Goal: Use online tool/utility: Utilize a website feature to perform a specific function

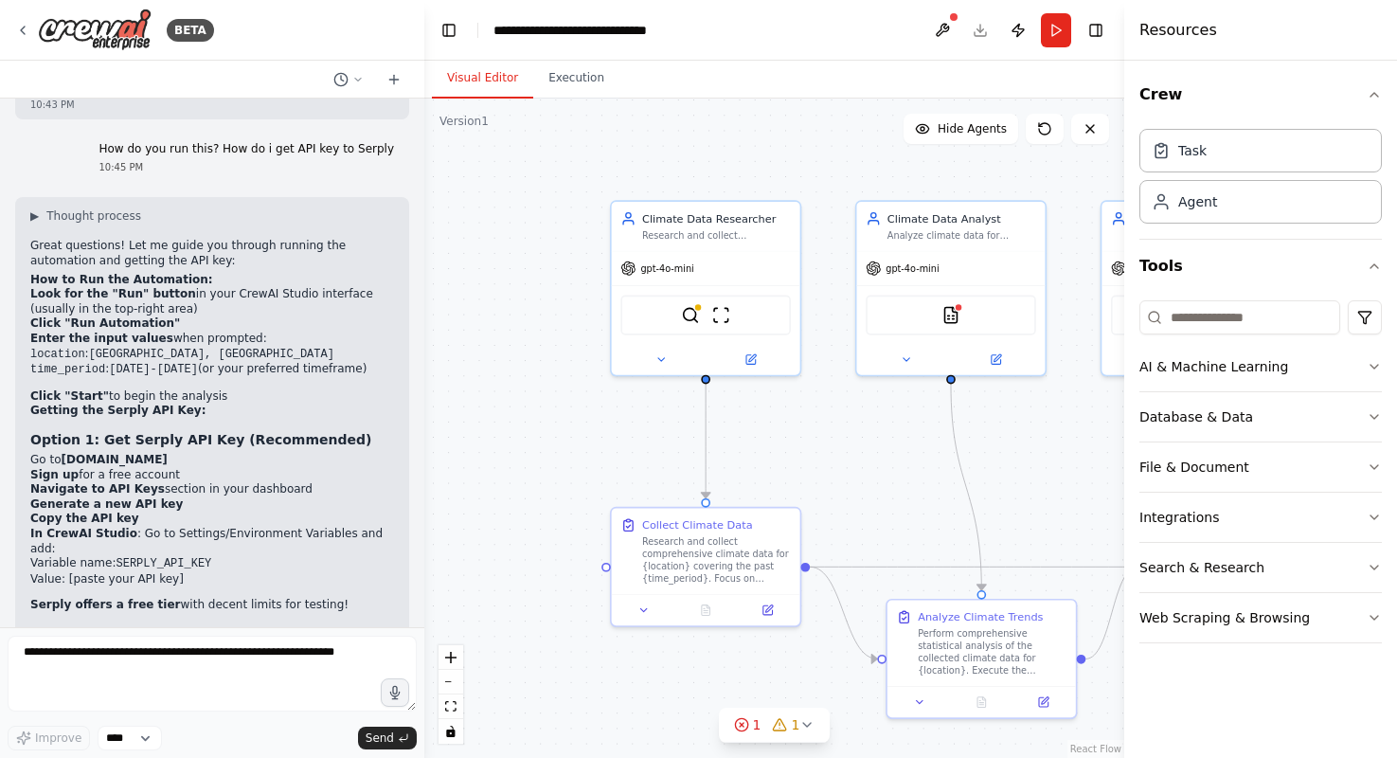
scroll to position [2911, 0]
drag, startPoint x: 161, startPoint y: 411, endPoint x: 184, endPoint y: 406, distance: 23.2
click at [184, 456] on ol "Go to [DOMAIN_NAME] Sign up for a free account Navigate to API Keys section in …" at bounding box center [212, 523] width 364 height 134
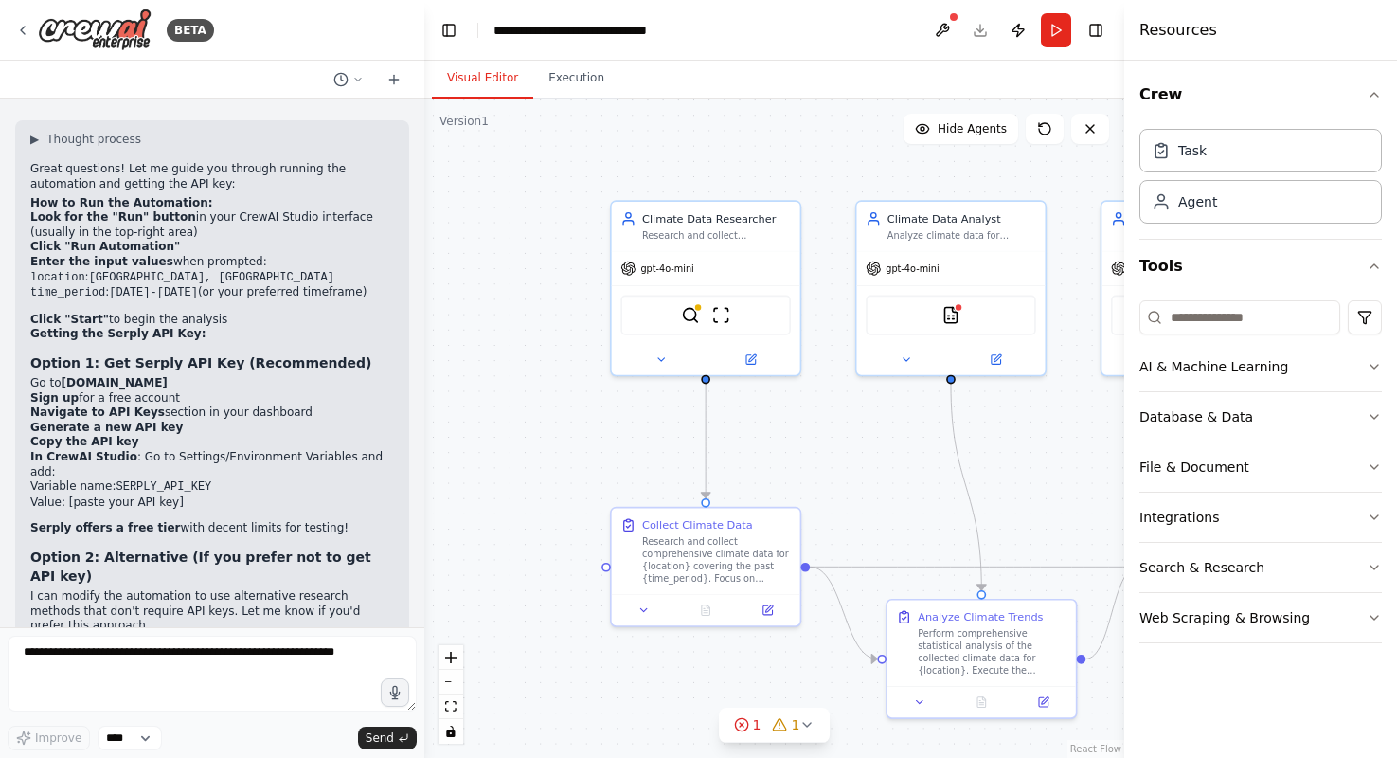
scroll to position [2995, 0]
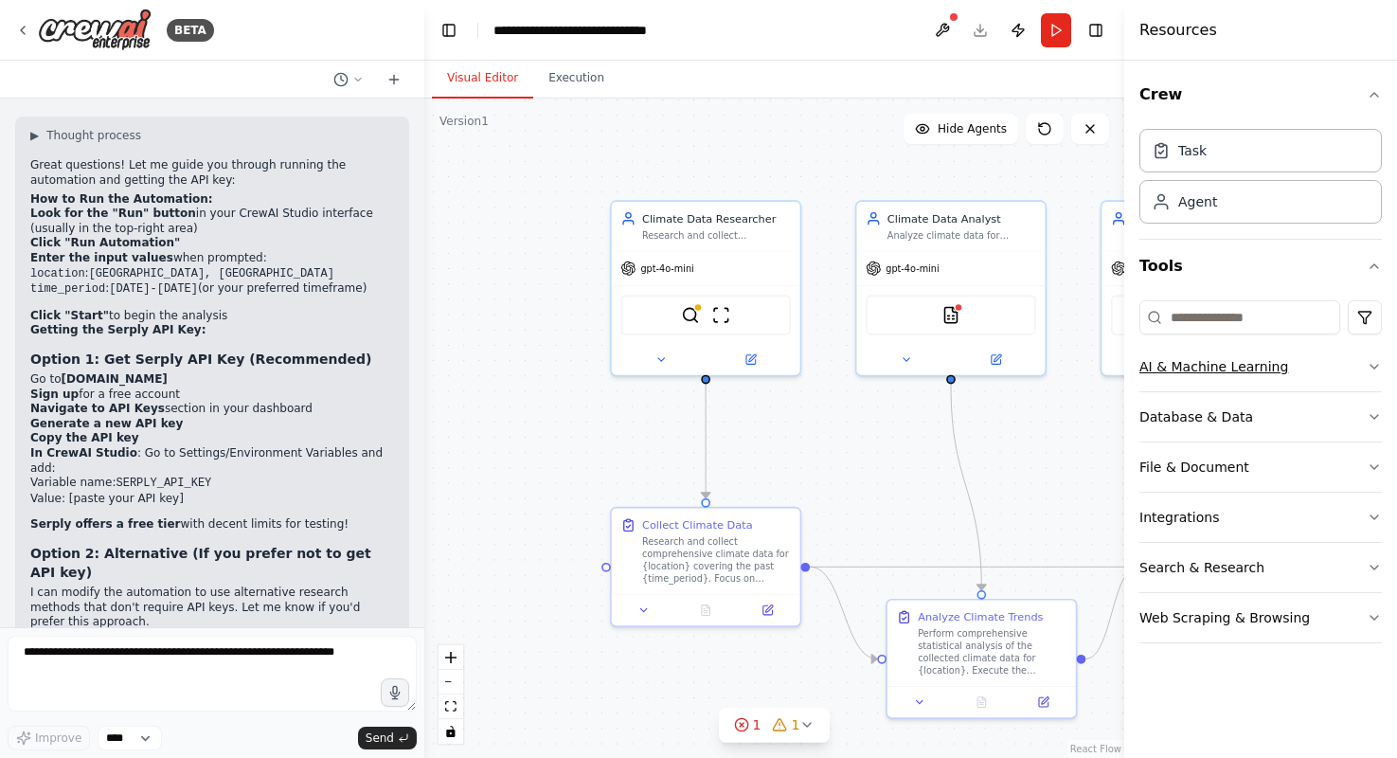
click at [1251, 366] on button "AI & Machine Learning" at bounding box center [1260, 366] width 242 height 49
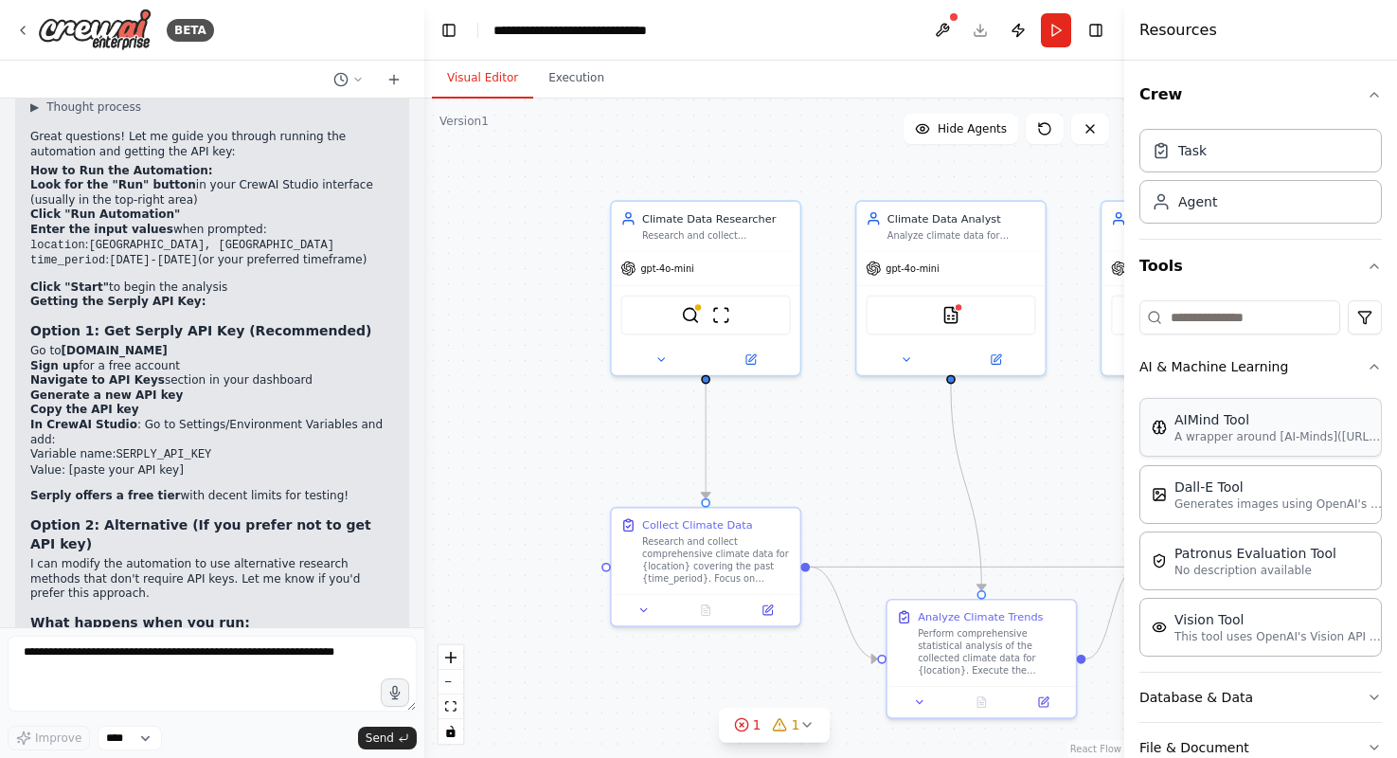
scroll to position [196, 0]
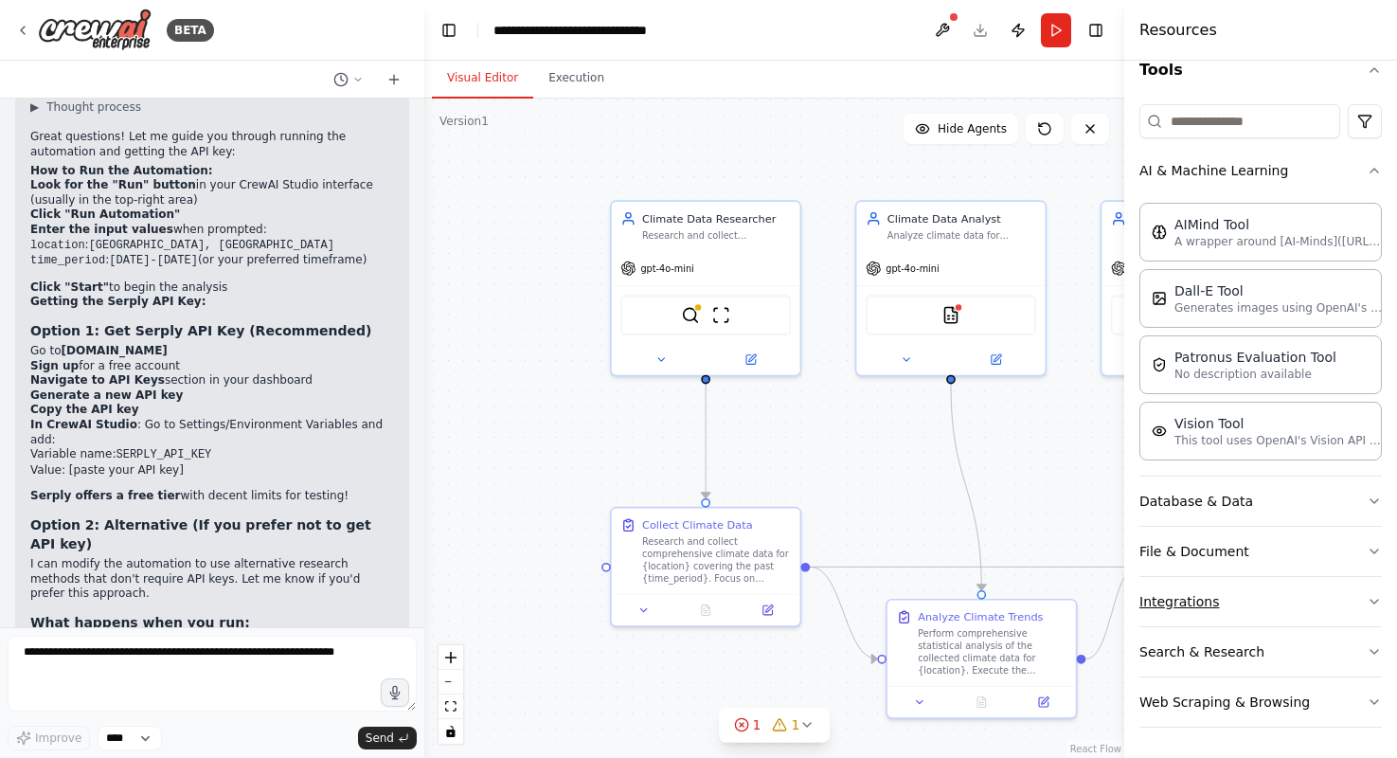
click at [1199, 601] on button "Integrations" at bounding box center [1260, 601] width 242 height 49
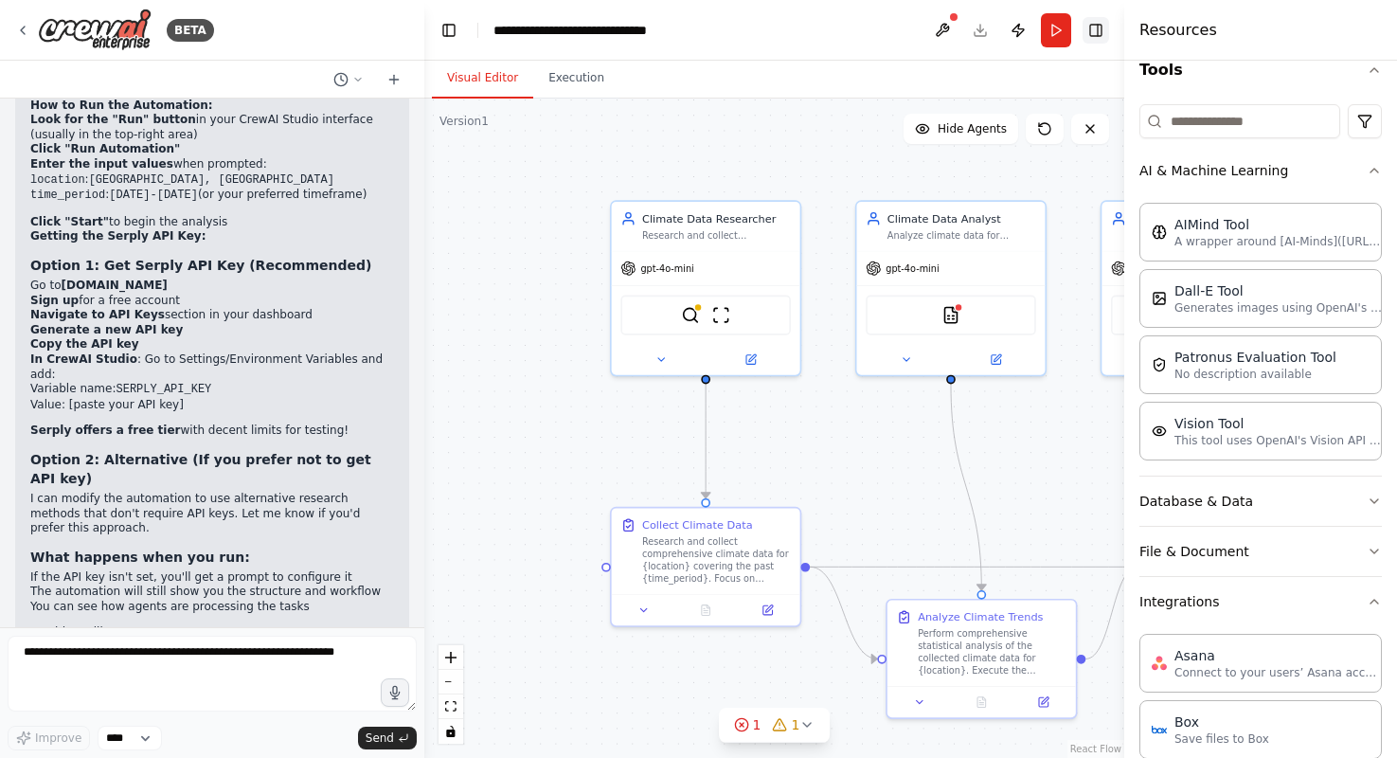
click at [1096, 30] on button "Toggle Right Sidebar" at bounding box center [1095, 30] width 27 height 27
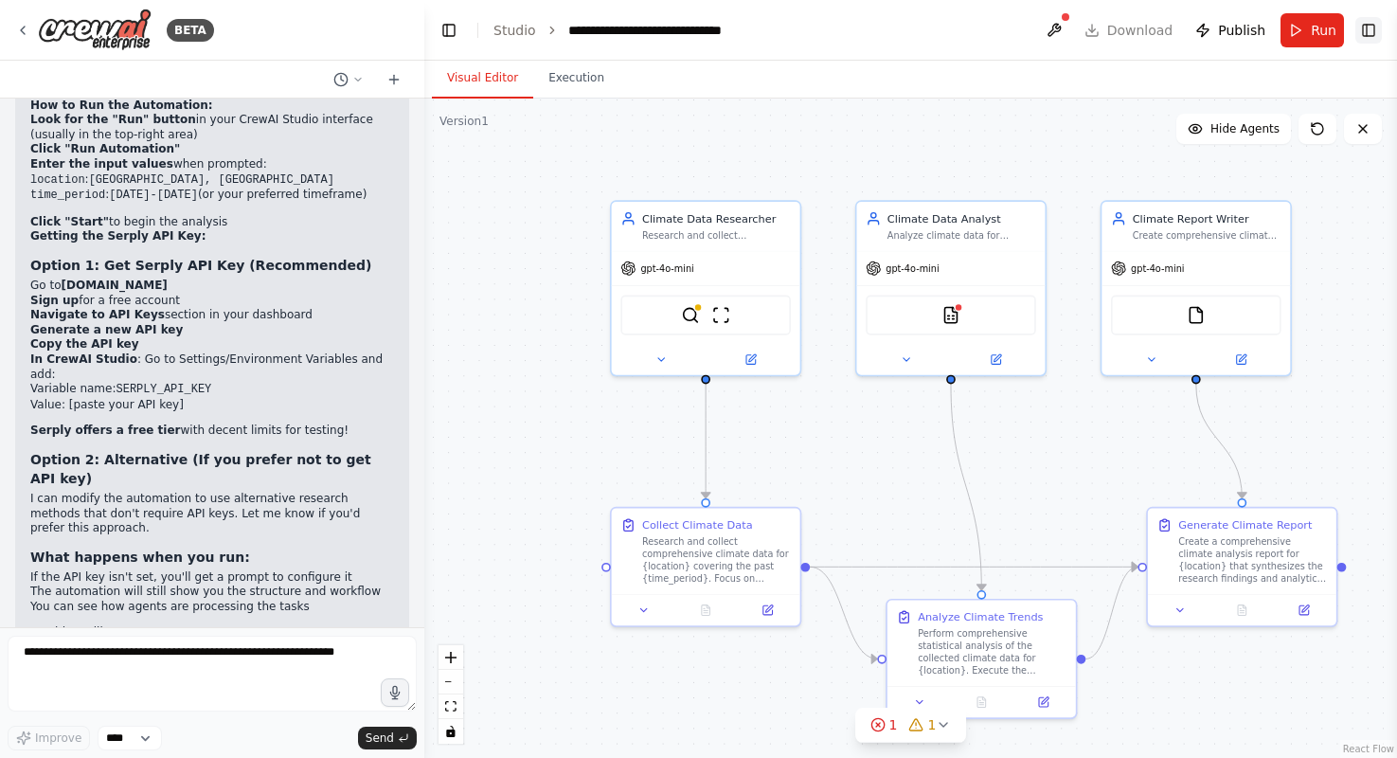
click at [1365, 29] on button "Toggle Right Sidebar" at bounding box center [1368, 30] width 27 height 27
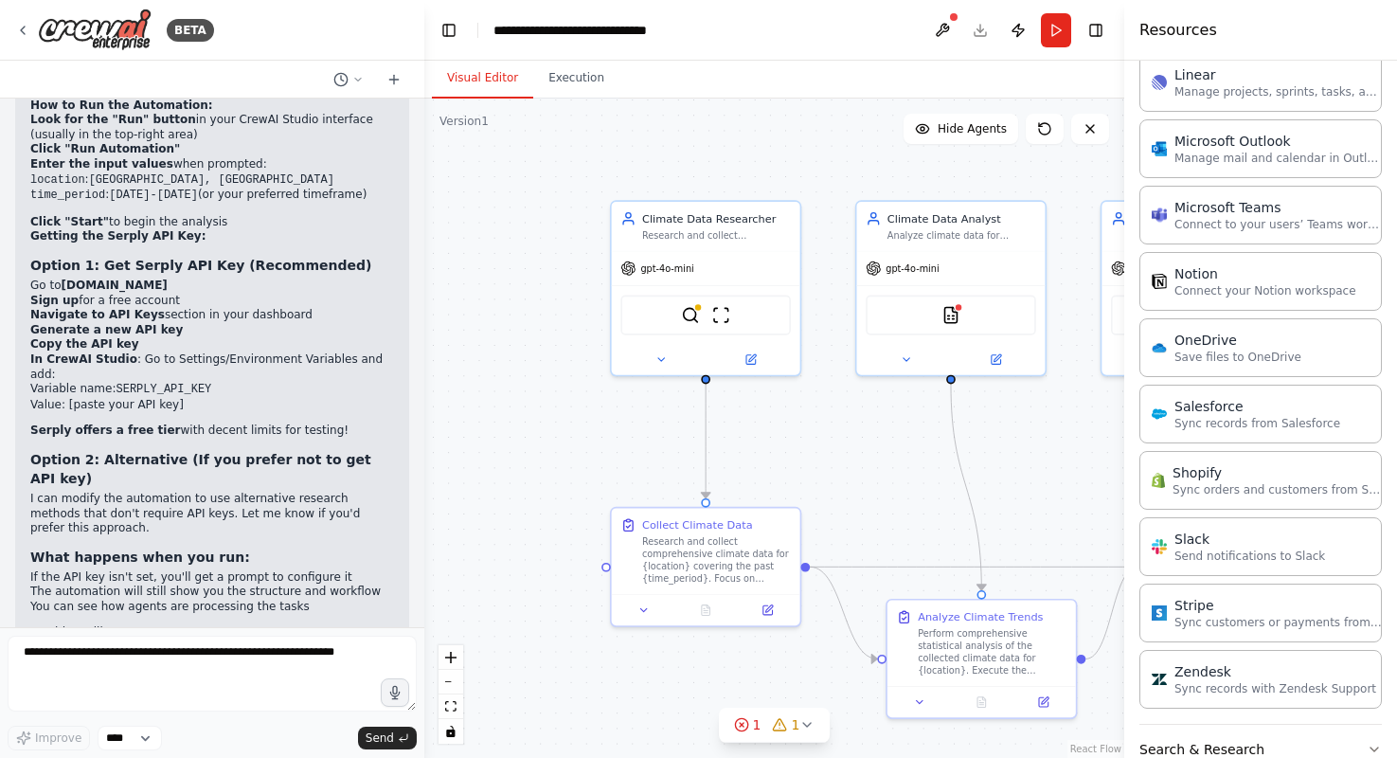
scroll to position [1603, 0]
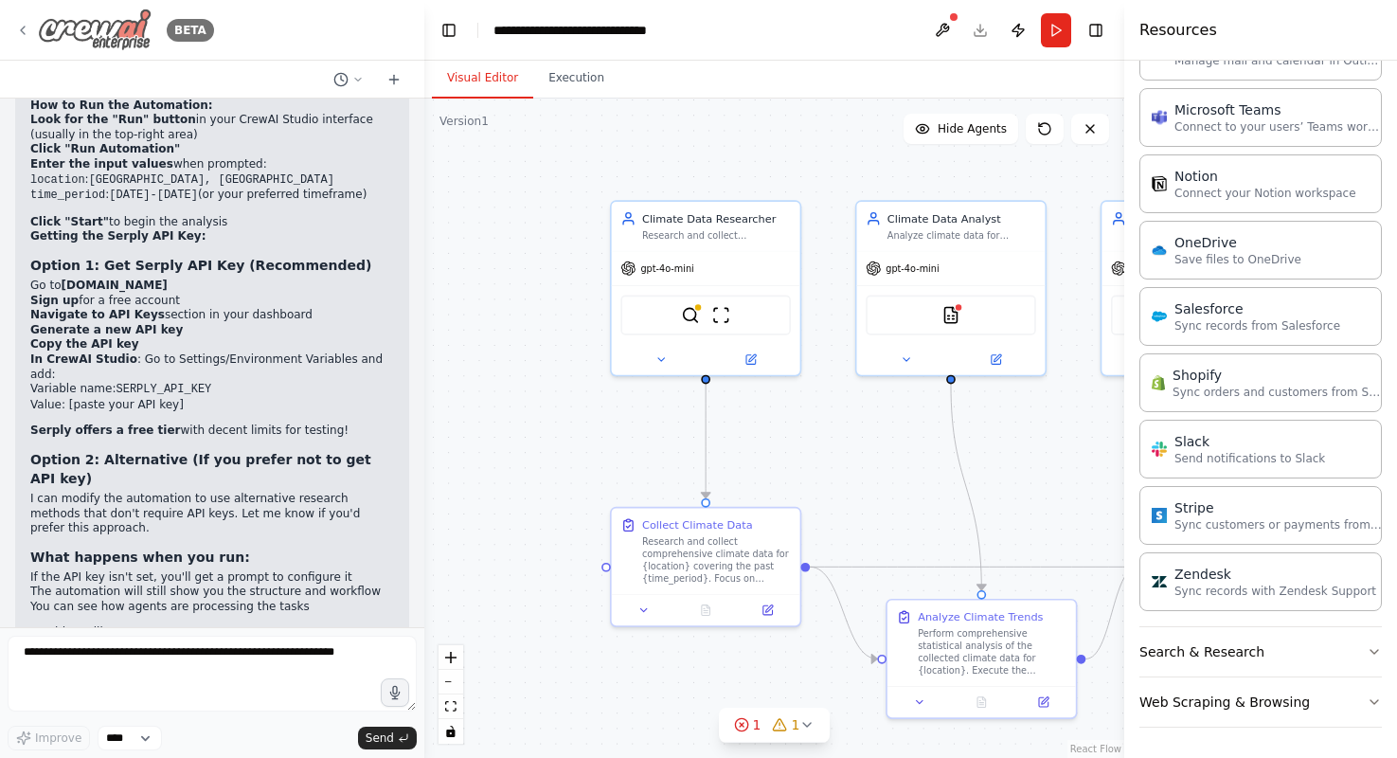
click at [24, 28] on icon at bounding box center [22, 30] width 15 height 15
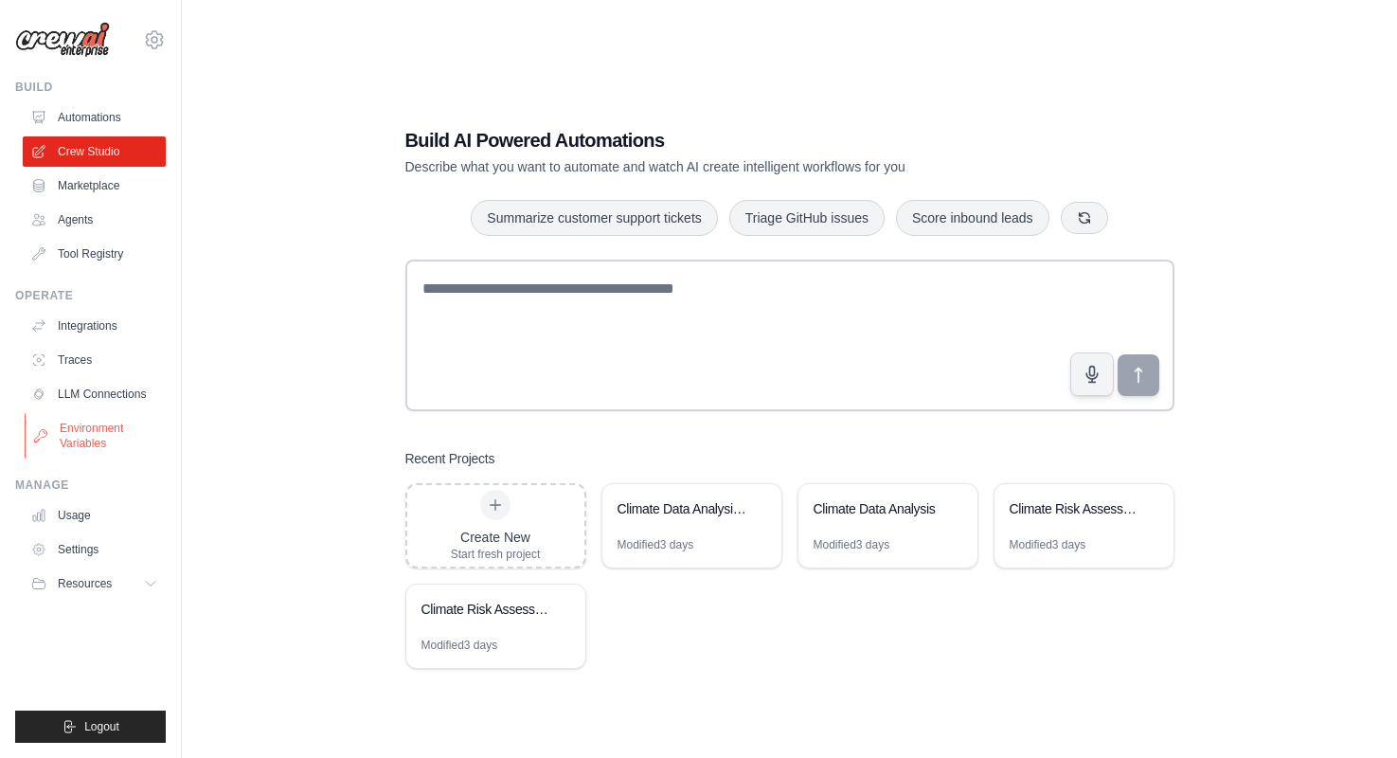
click at [99, 441] on link "Environment Variables" at bounding box center [96, 435] width 143 height 45
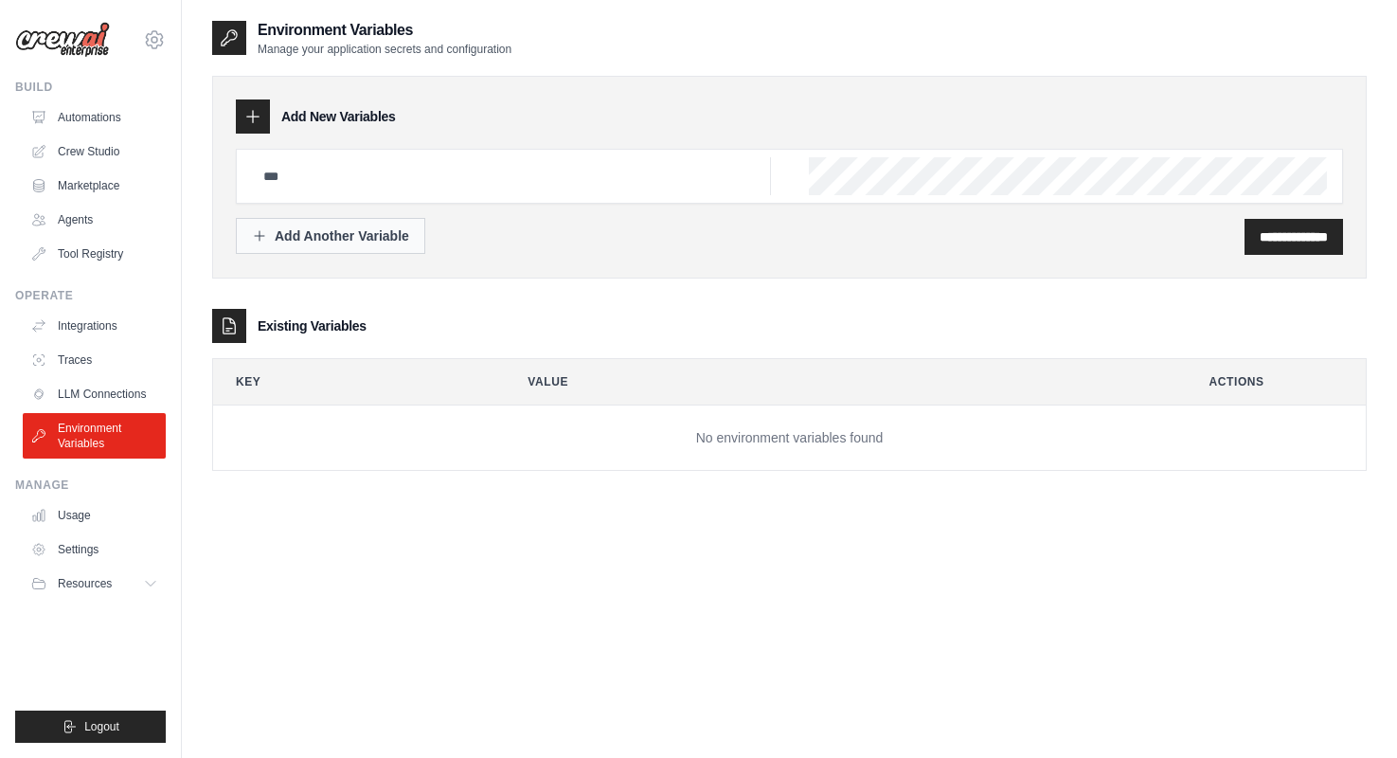
click at [380, 235] on div "Add Another Variable" at bounding box center [330, 235] width 157 height 19
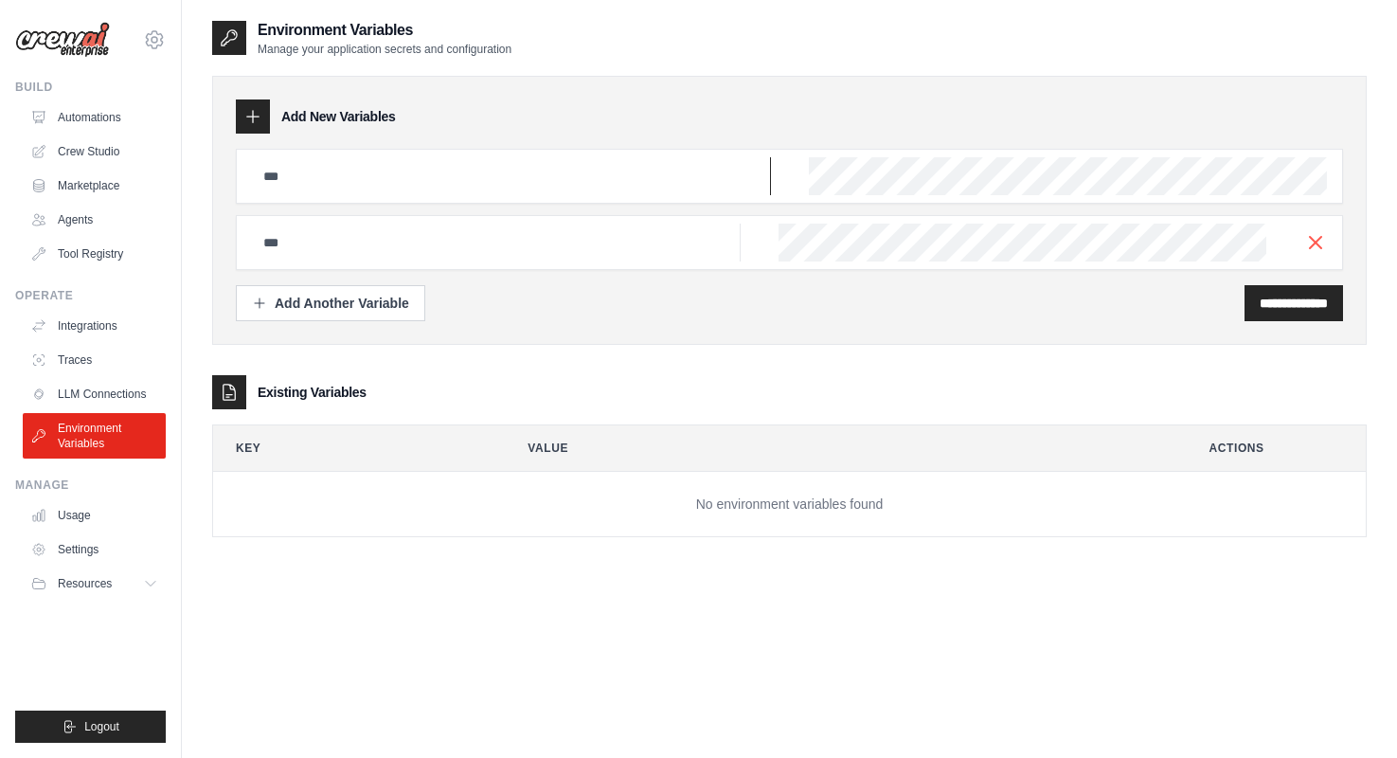
click at [486, 163] on input "text" at bounding box center [511, 176] width 519 height 38
type input "******"
click at [1298, 306] on input "**********" at bounding box center [1293, 303] width 68 height 19
click at [1316, 241] on line "button" at bounding box center [1315, 241] width 11 height 11
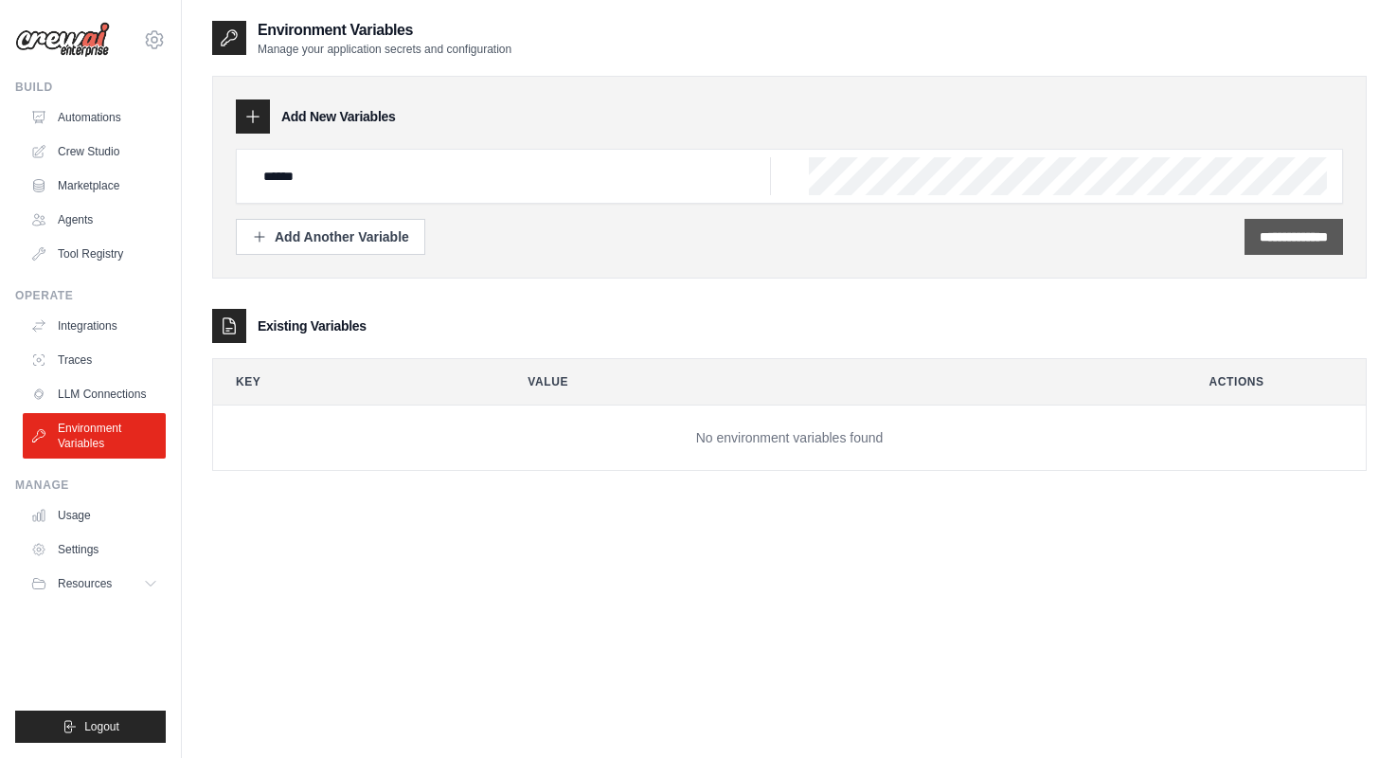
click at [1280, 240] on input "**********" at bounding box center [1293, 236] width 68 height 19
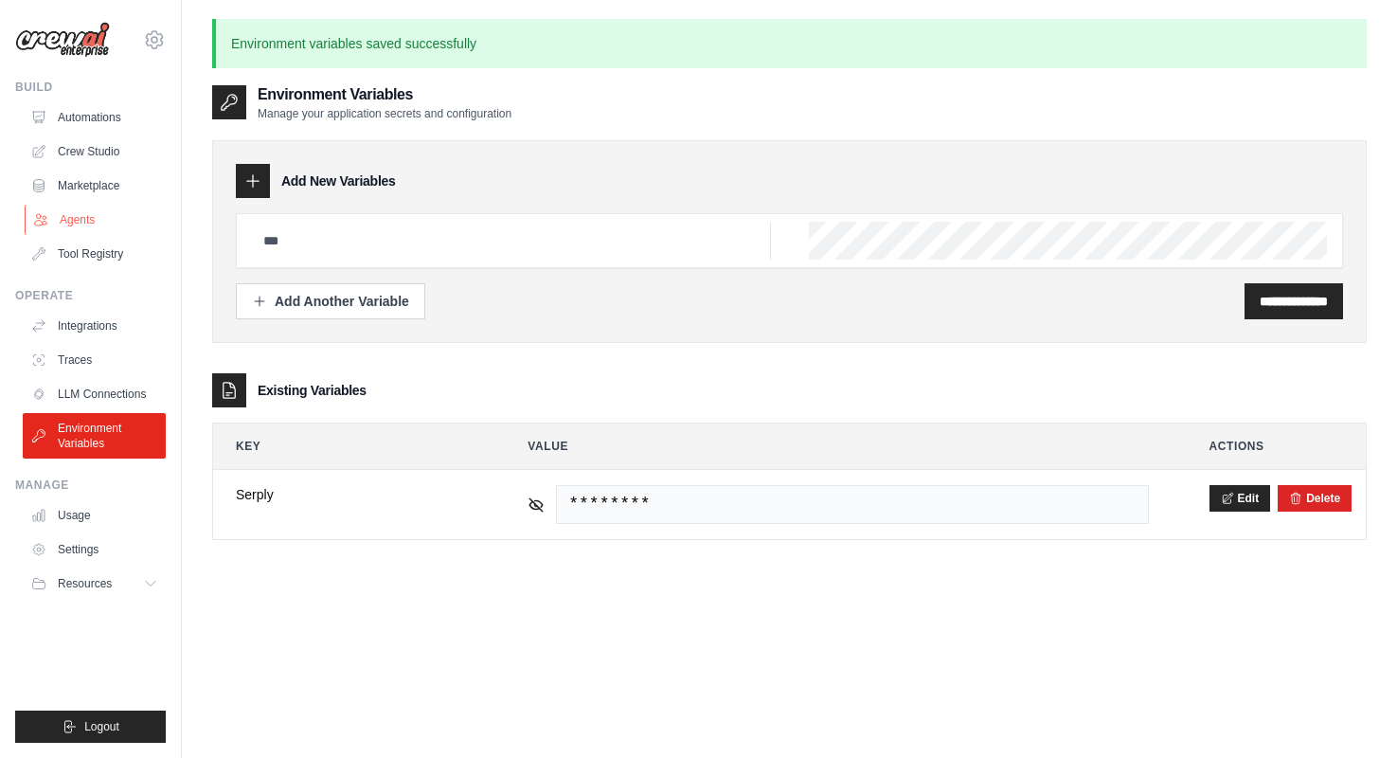
click at [71, 226] on link "Agents" at bounding box center [96, 220] width 143 height 30
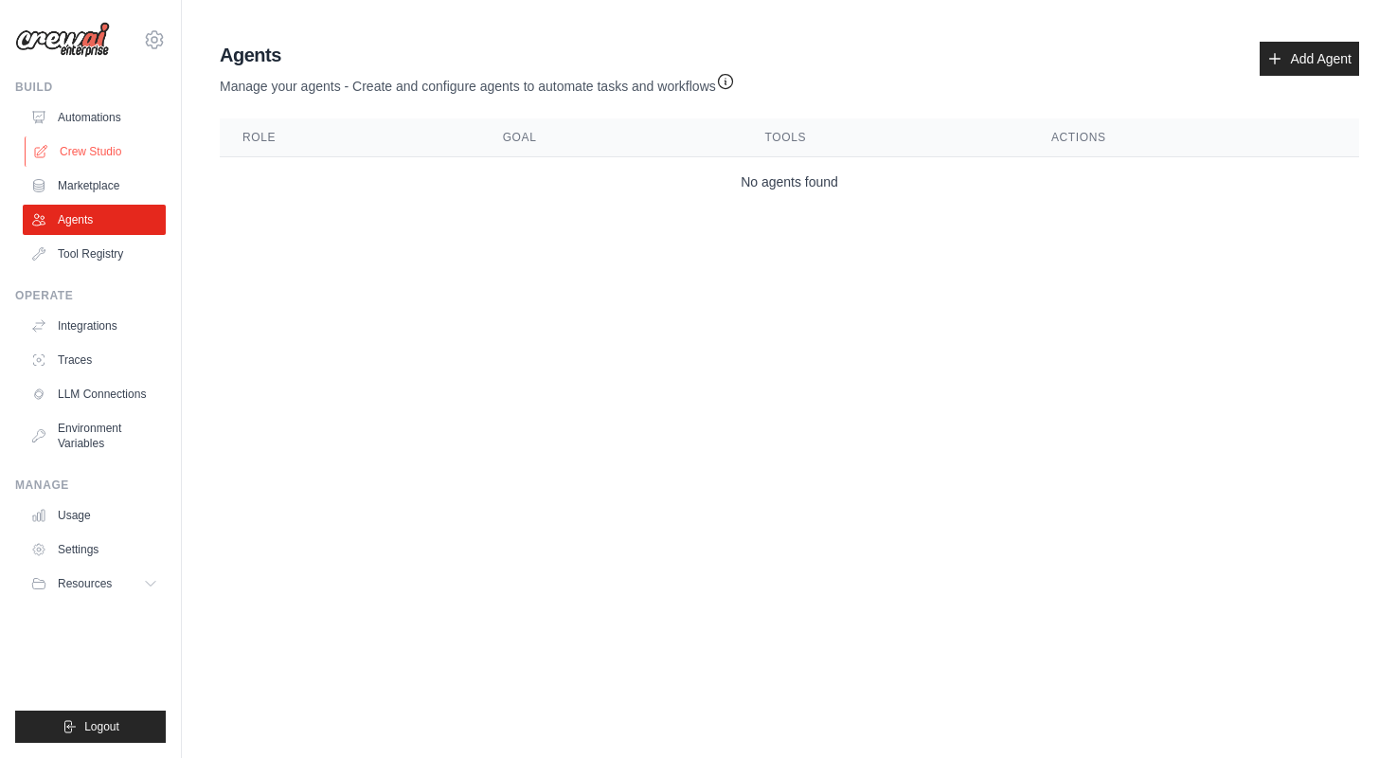
click at [110, 147] on link "Crew Studio" at bounding box center [96, 151] width 143 height 30
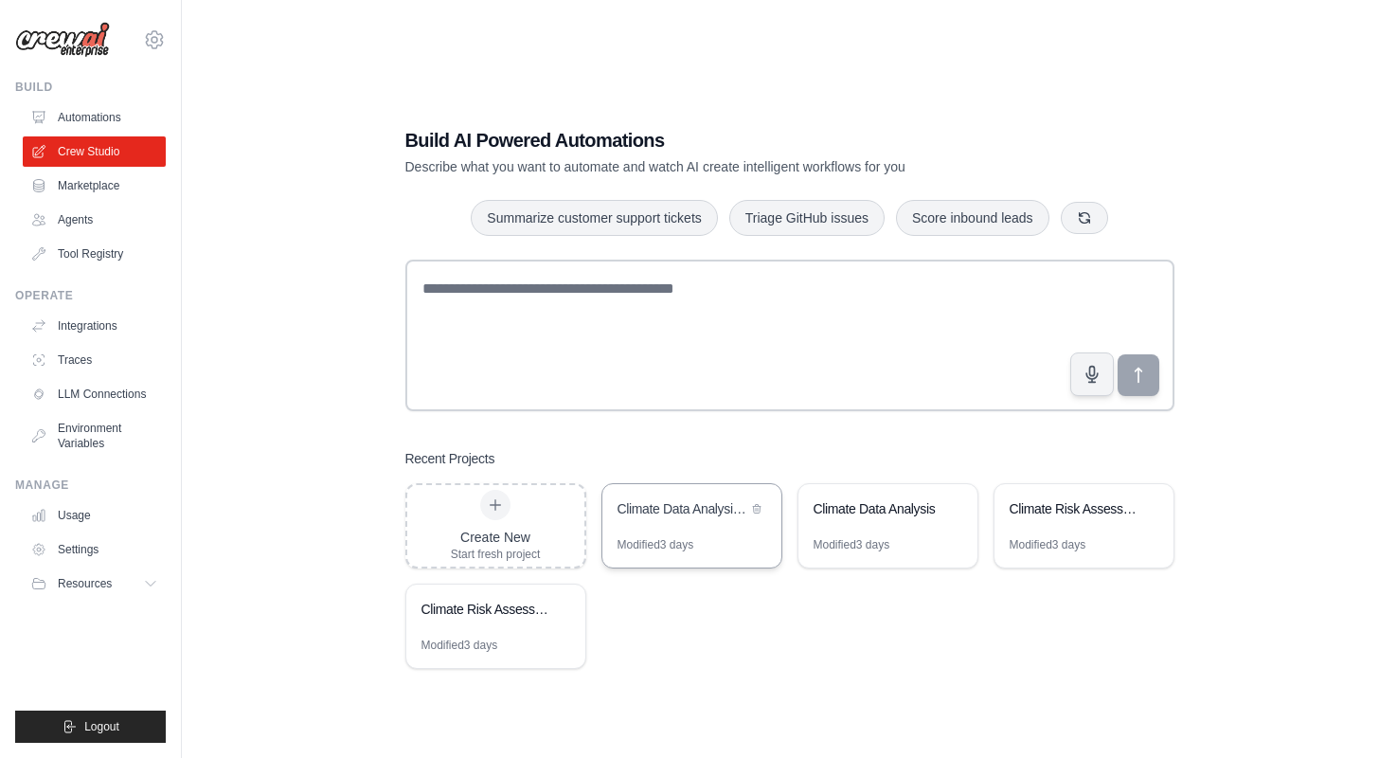
click at [680, 519] on div "Climate Data Analysis Automation" at bounding box center [682, 510] width 130 height 23
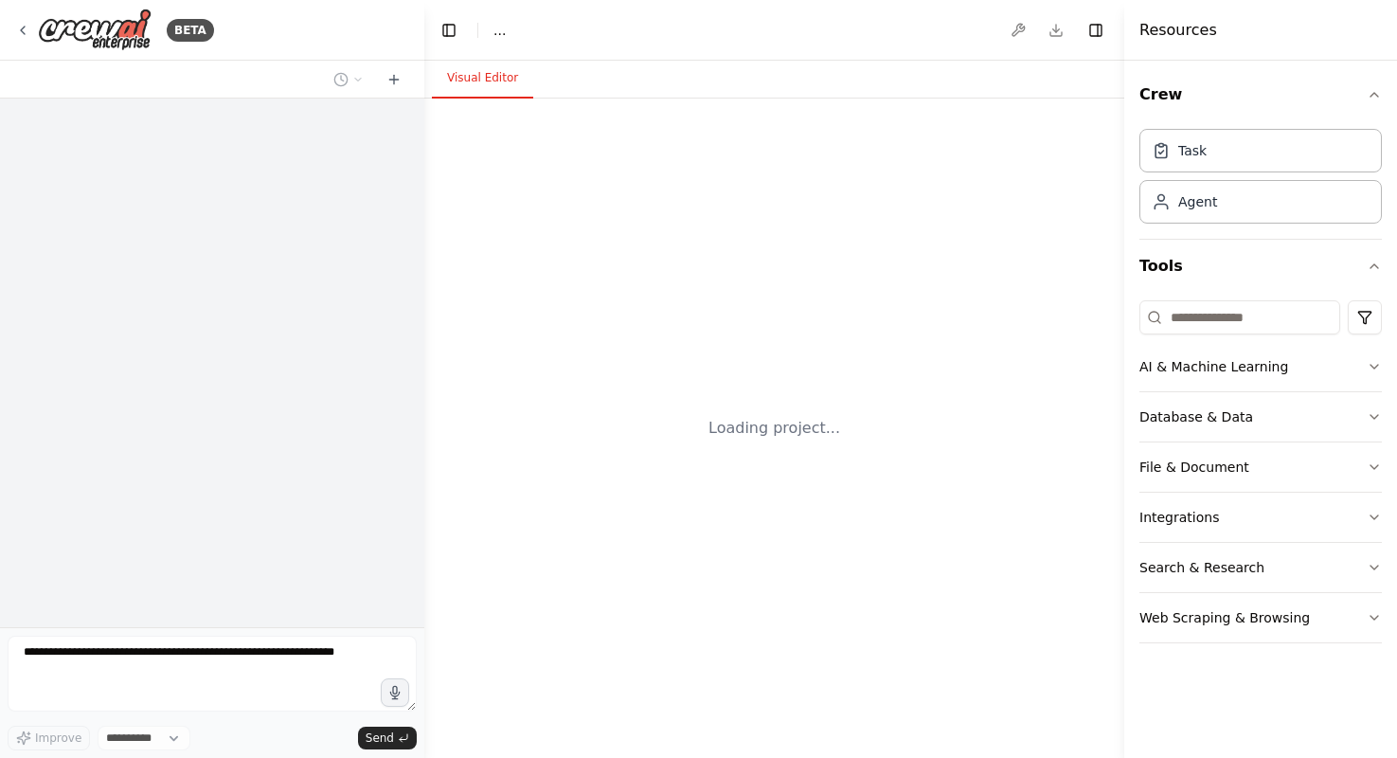
select select "****"
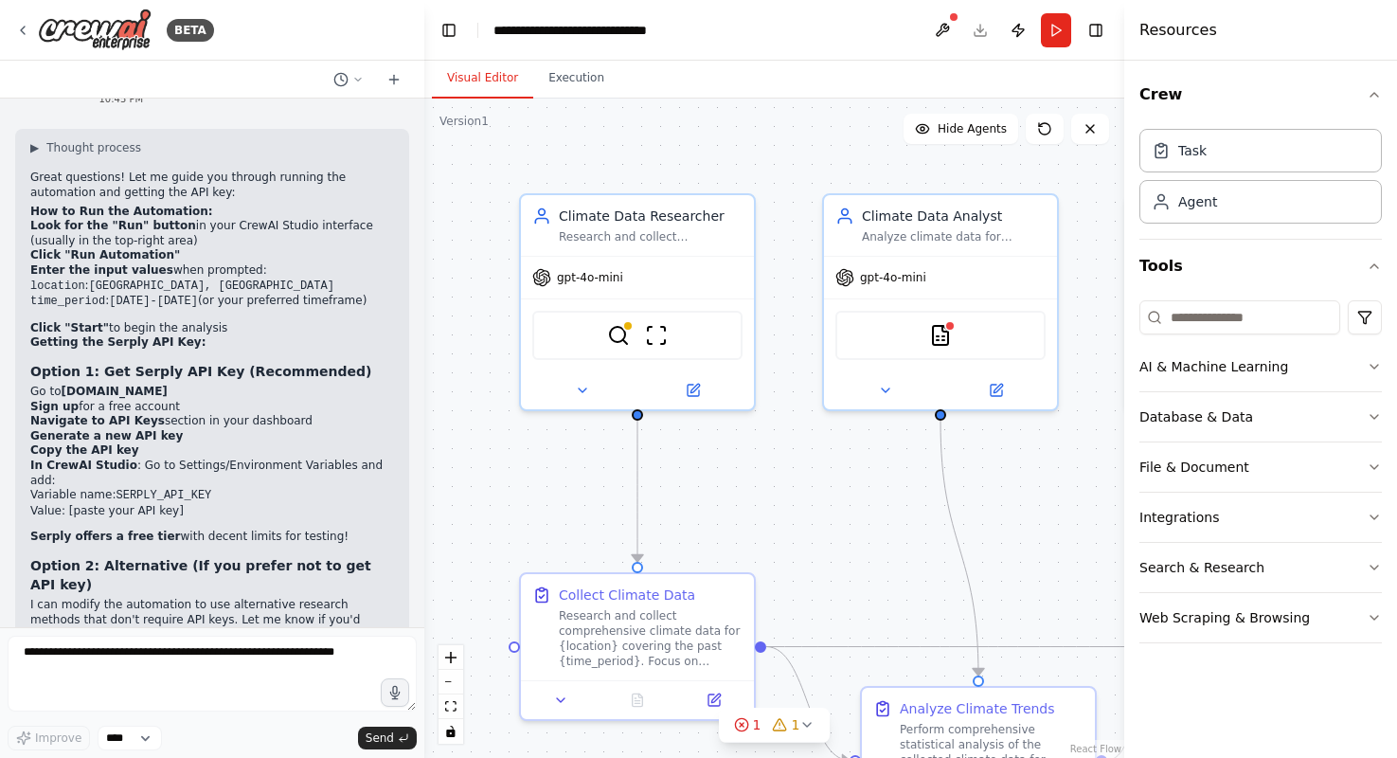
scroll to position [3089, 0]
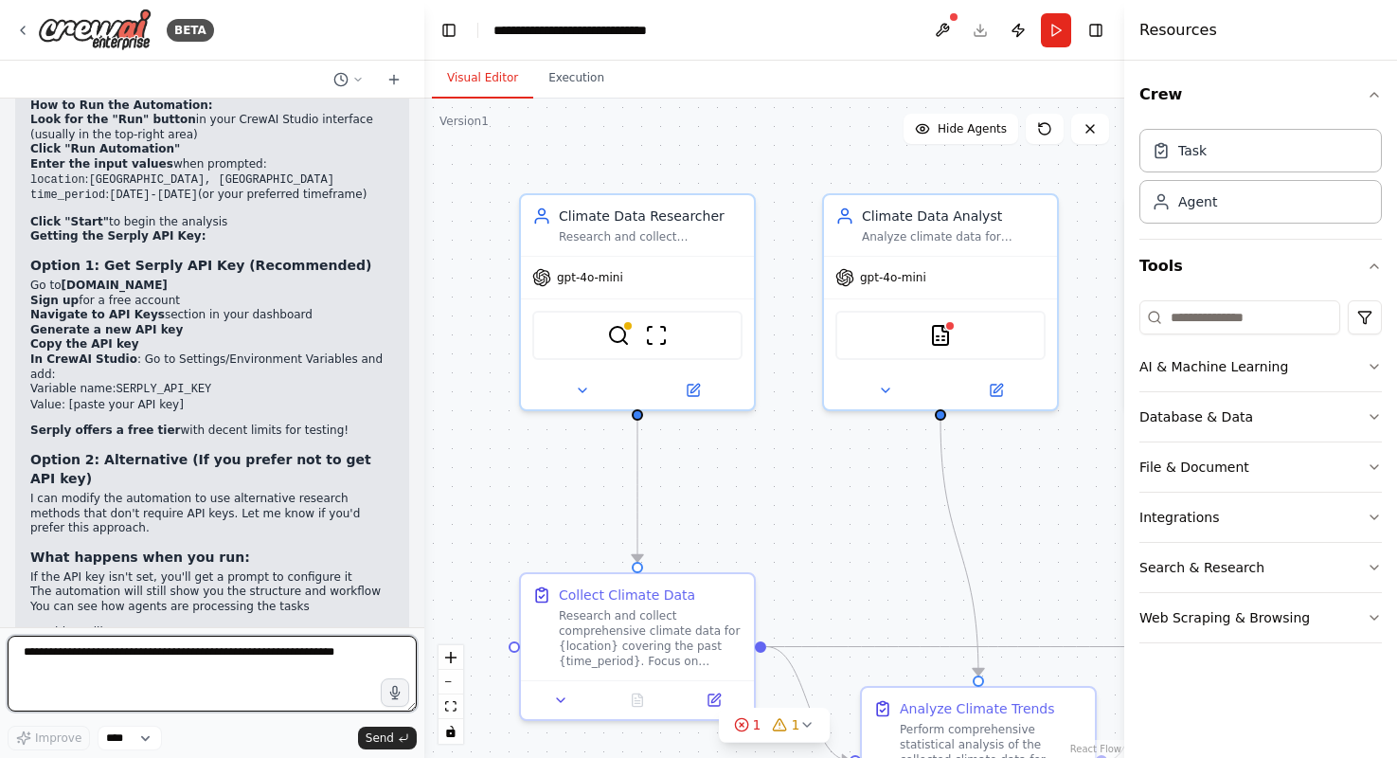
drag, startPoint x: 337, startPoint y: 651, endPoint x: 1, endPoint y: 614, distance: 338.2
click at [1, 614] on div "BETA Data analysis of climate data 06:40 PM ▶ Thought process I'd be happy to h…" at bounding box center [212, 379] width 424 height 758
type textarea "**********"
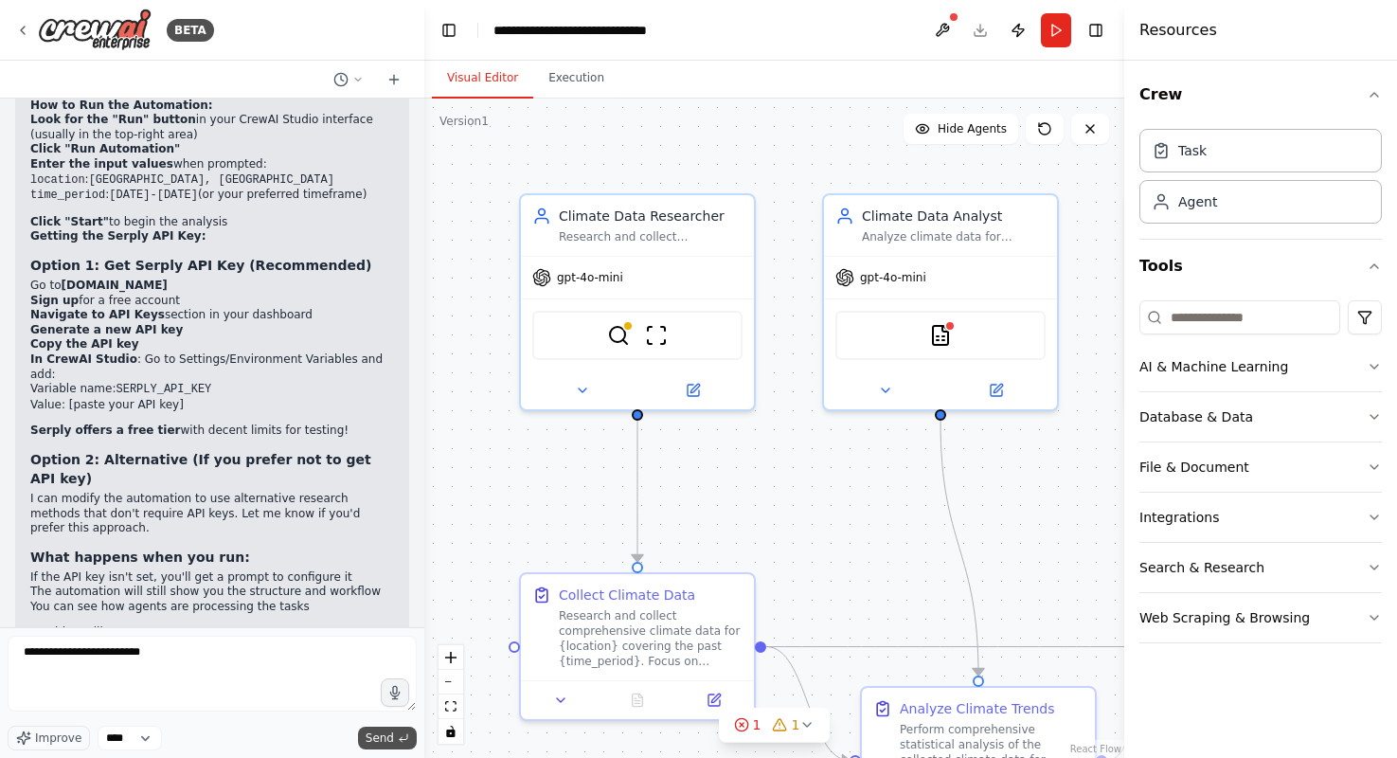
click at [394, 740] on button "Send" at bounding box center [387, 737] width 59 height 23
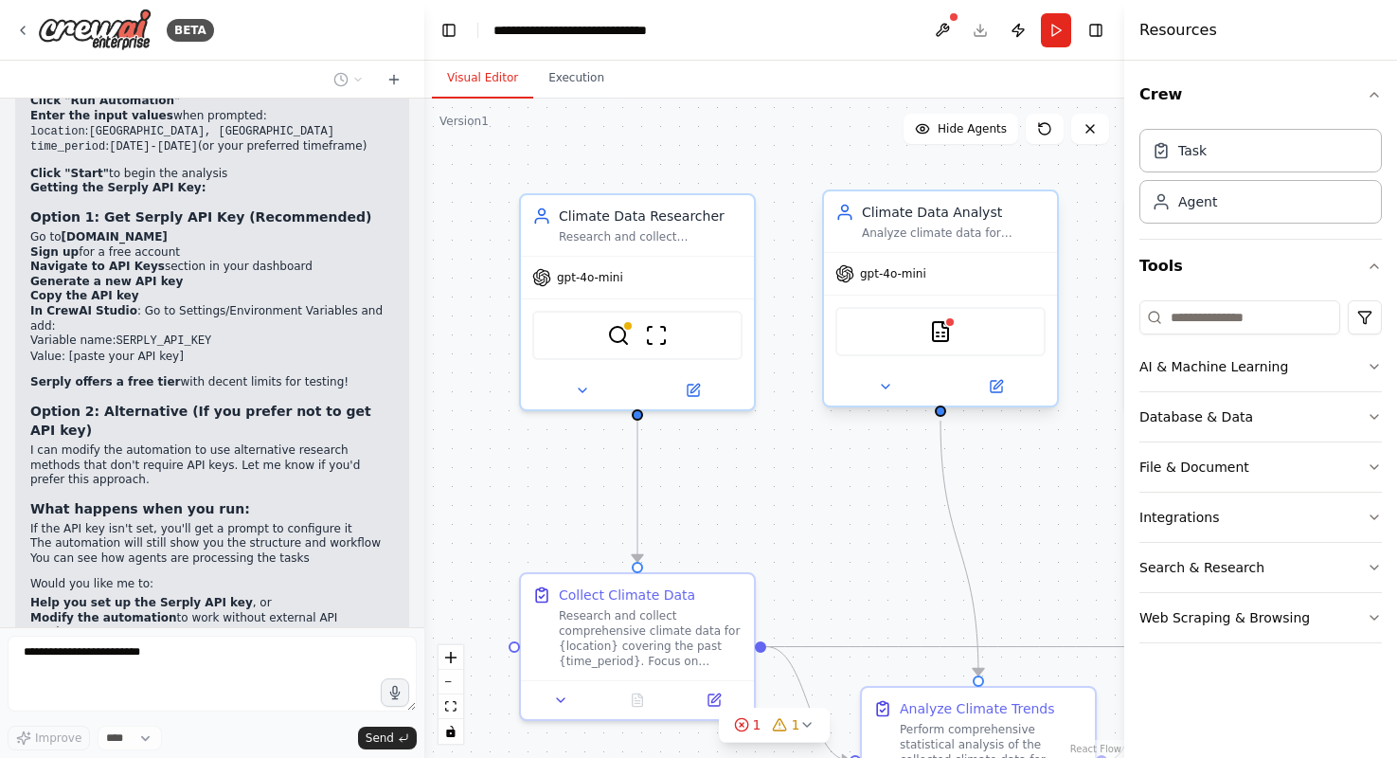
scroll to position [3202, 0]
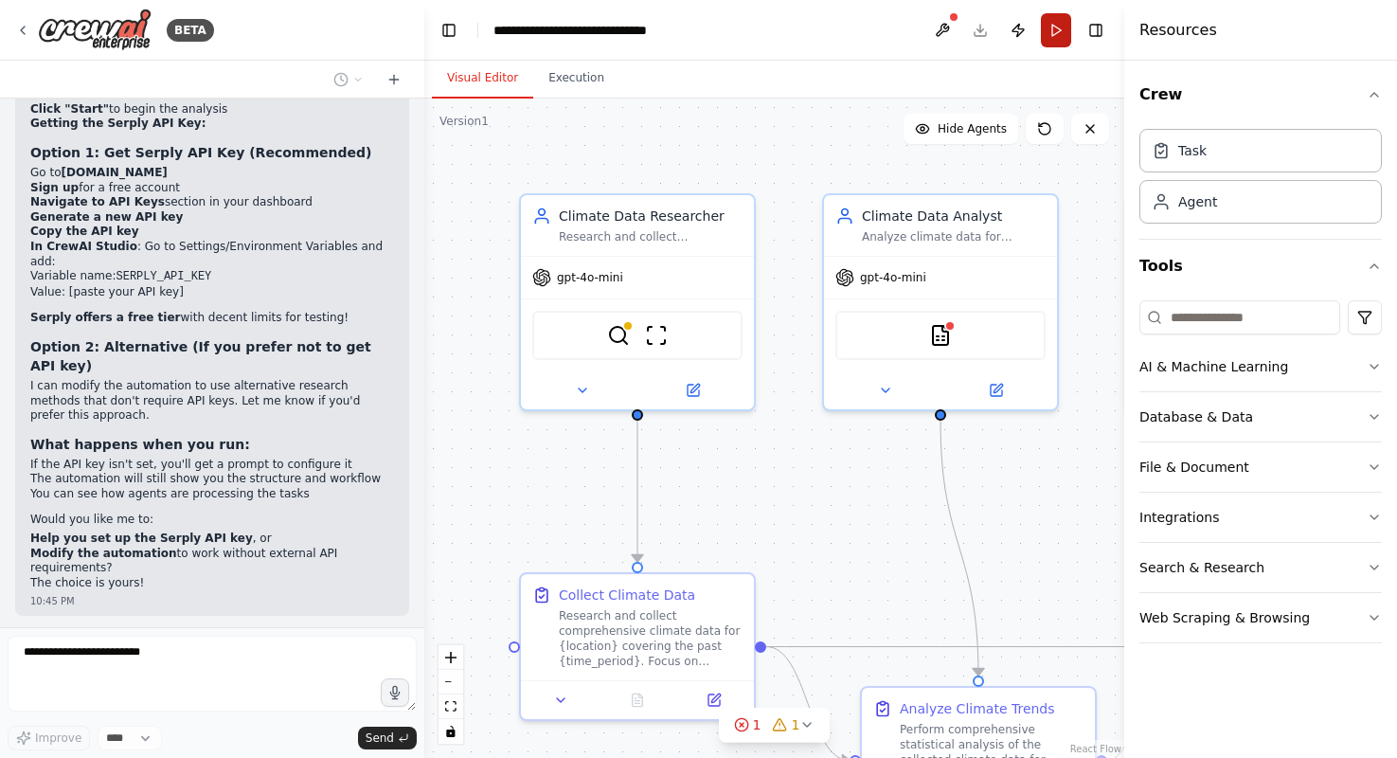
click at [1061, 29] on button "Run" at bounding box center [1056, 30] width 30 height 34
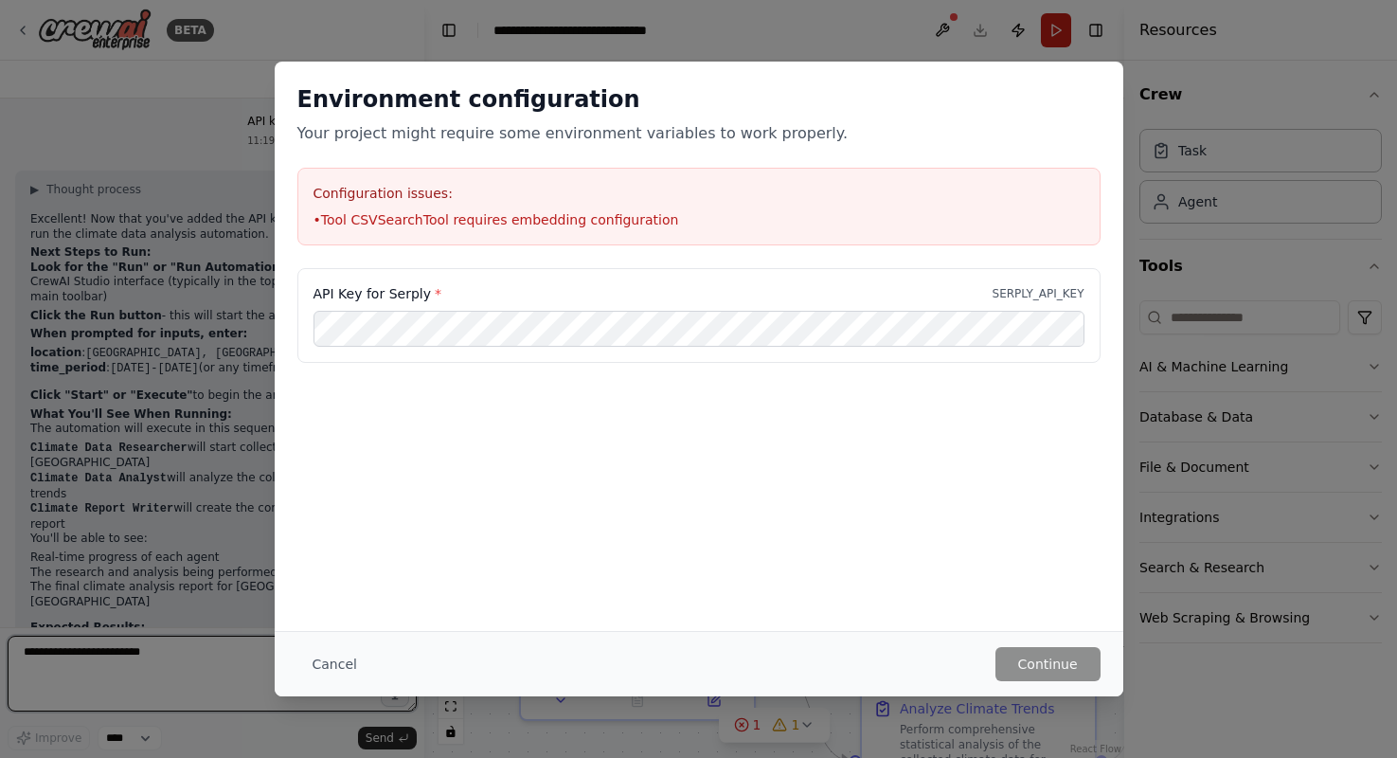
scroll to position [3740, 0]
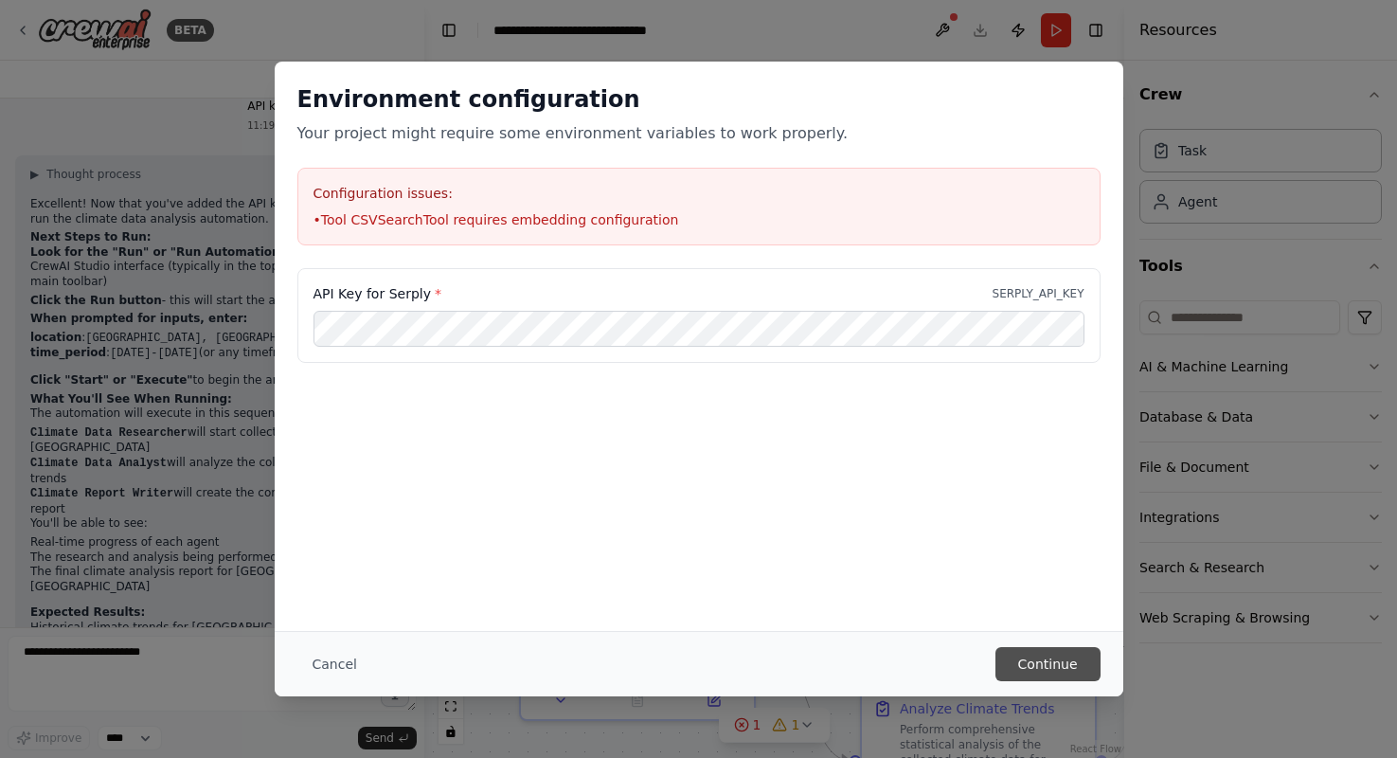
click at [1022, 670] on button "Continue" at bounding box center [1047, 664] width 105 height 34
